Goal: Navigation & Orientation: Find specific page/section

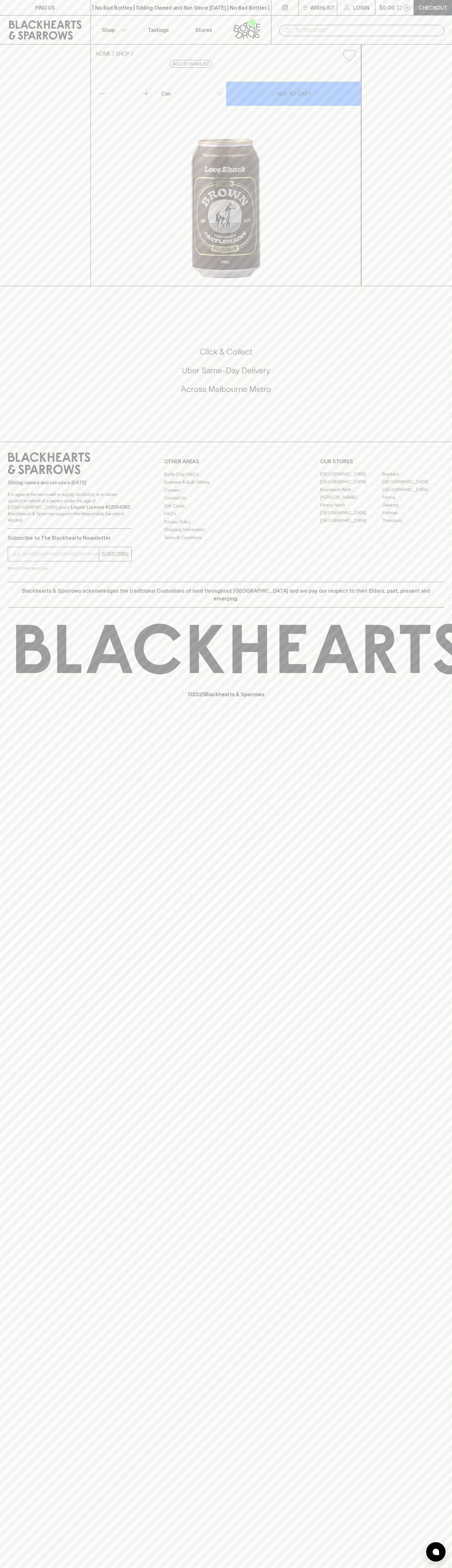
click at [207, 24] on link "Stores" at bounding box center [203, 29] width 45 height 29
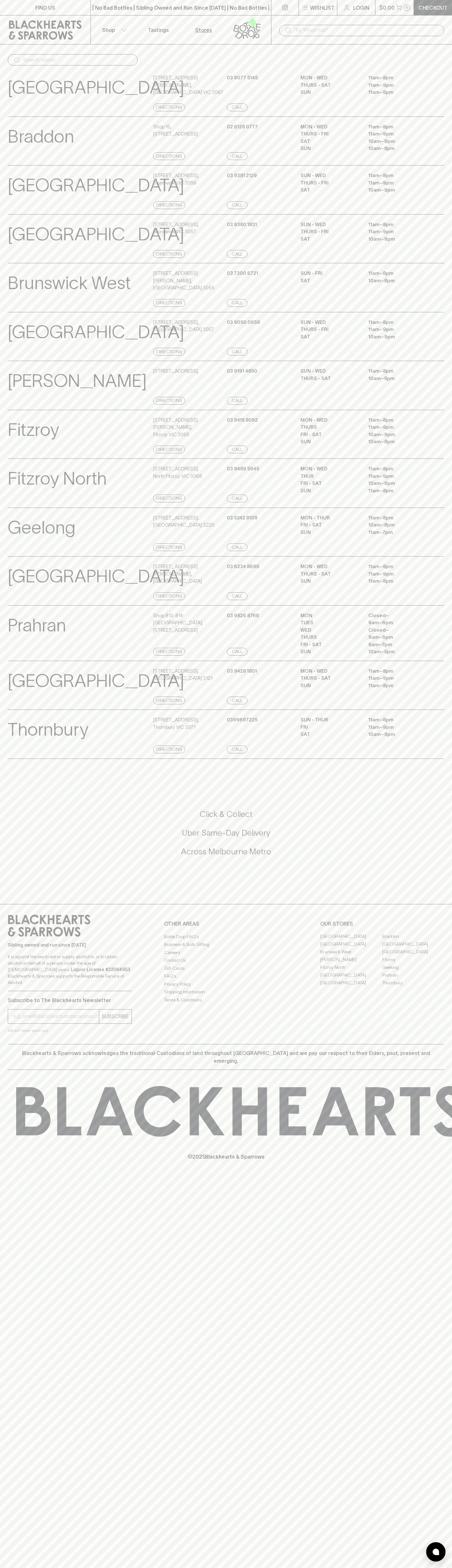
click at [422, 1363] on div "FIND US | No Bad Bottles | Sibling Owned and Run Since [DATE] | No Bad Bottles …" at bounding box center [226, 784] width 452 height 1568
click at [91, 1567] on html "FIND US | No Bad Bottles | Sibling Owned and Run Since 2006 | No Bad Bottles | …" at bounding box center [226, 784] width 452 height 1568
click at [16, 1034] on you-helper "We will never spam you" at bounding box center [70, 1031] width 124 height 7
